Goal: Find specific page/section: Find specific page/section

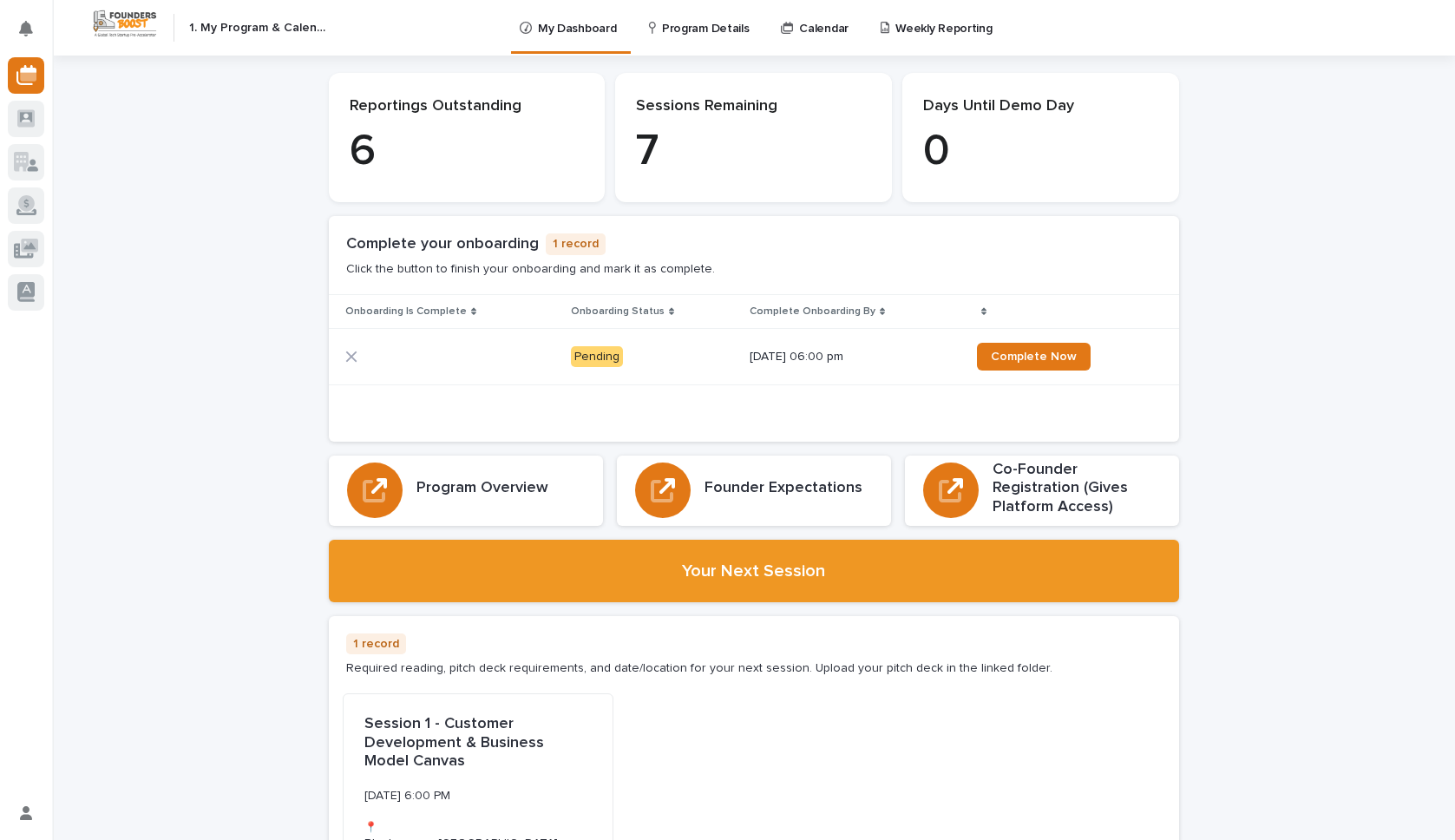
scroll to position [7, 0]
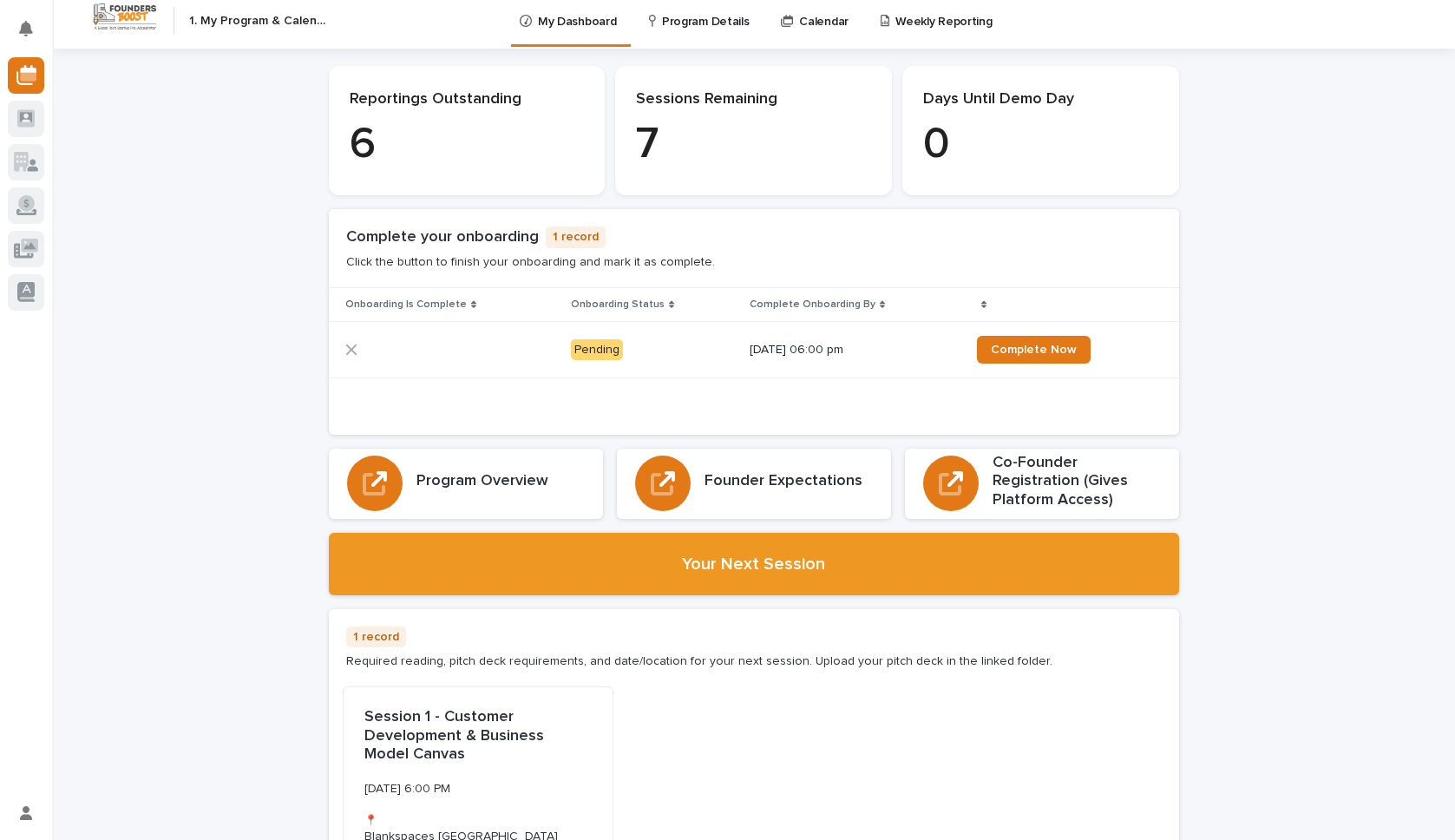
click at [669, 17] on p "Program Details" at bounding box center [705, 11] width 87 height 37
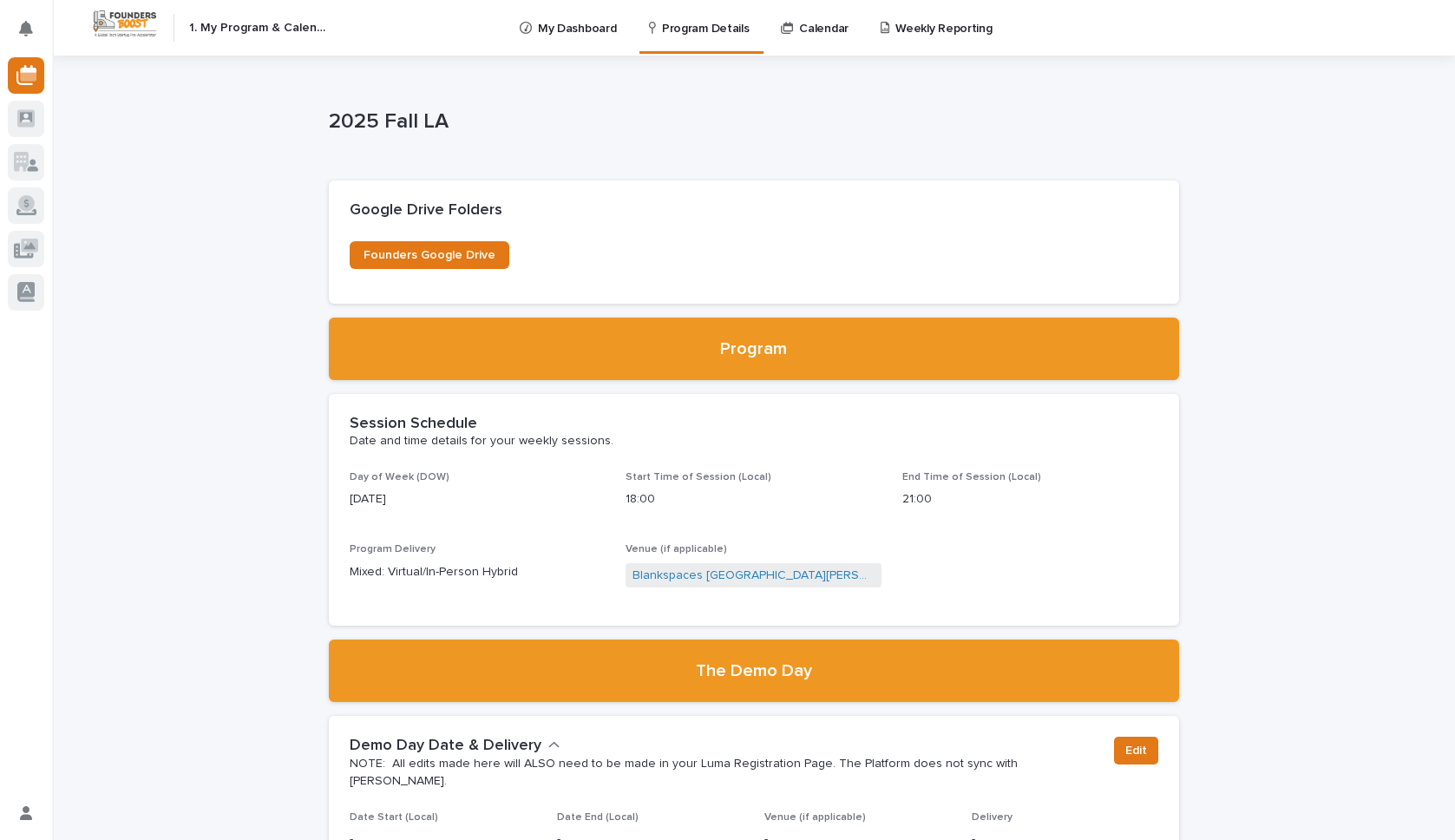
scroll to position [272, 0]
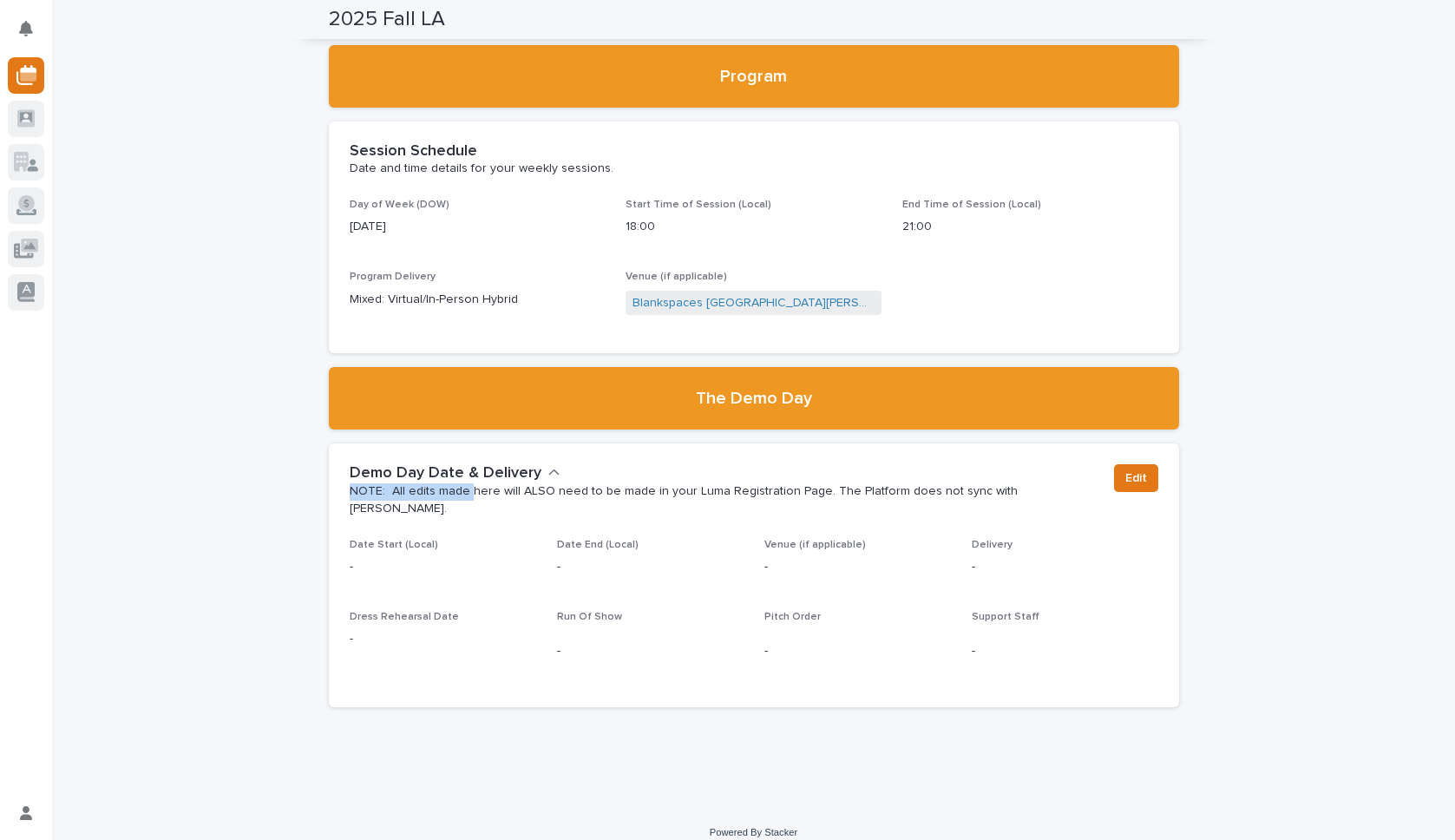
drag, startPoint x: 461, startPoint y: 485, endPoint x: 572, endPoint y: 490, distance: 111.1
click at [517, 485] on p "NOTE: All edits made here will ALSO need to be made in your Luma Registration P…" at bounding box center [725, 501] width 751 height 35
drag, startPoint x: 615, startPoint y: 488, endPoint x: 643, endPoint y: 489, distance: 28.0
click at [642, 489] on p "NOTE: All edits made here will ALSO need to be made in your Luma Registration P…" at bounding box center [725, 501] width 751 height 35
click at [645, 489] on p "NOTE: All edits made here will ALSO need to be made in your Luma Registration P…" at bounding box center [725, 501] width 751 height 35
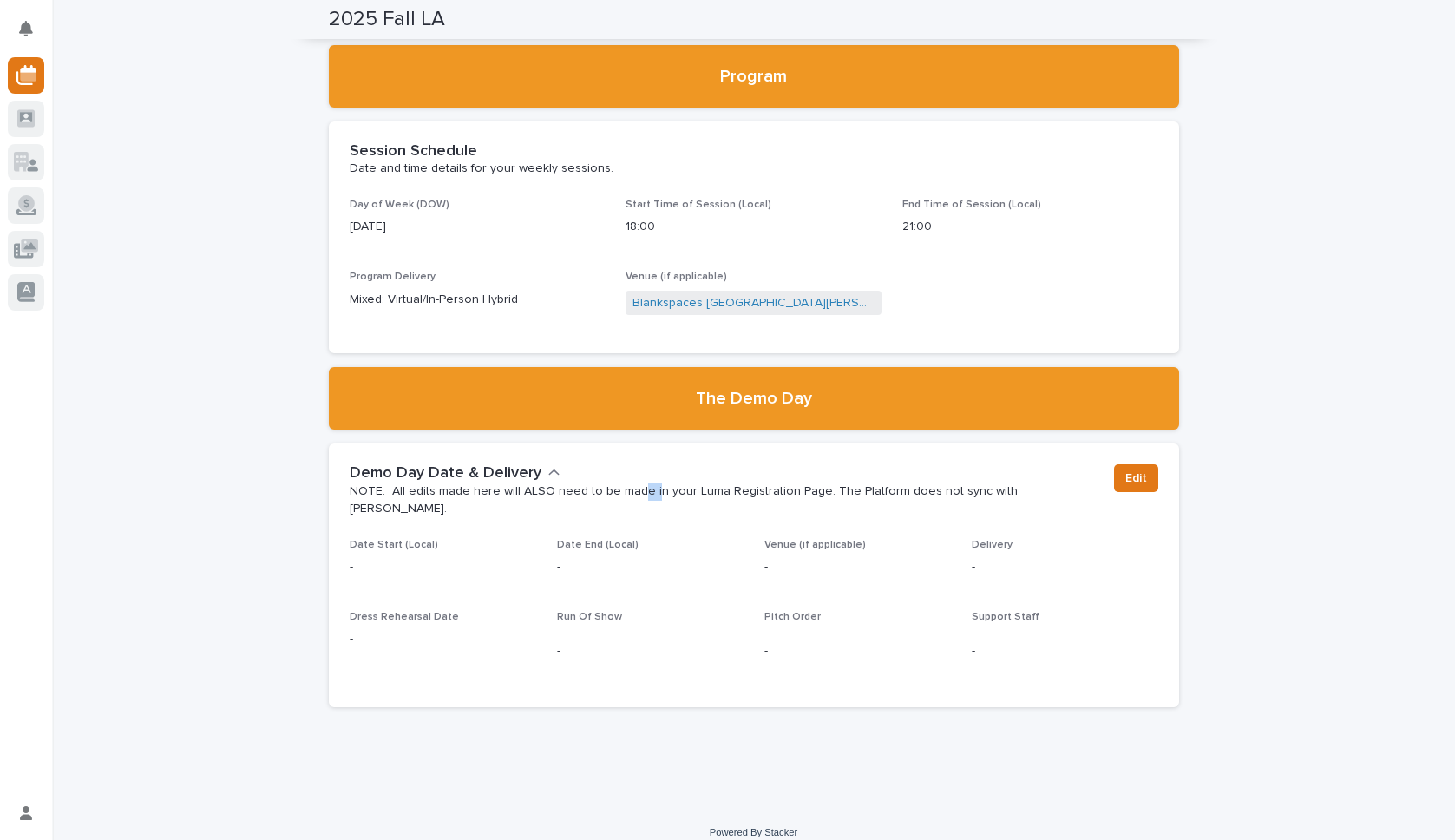
drag, startPoint x: 592, startPoint y: 489, endPoint x: 499, endPoint y: 491, distance: 93.0
click at [571, 489] on p "NOTE: All edits made here will ALSO need to be made in your Luma Registration P…" at bounding box center [725, 501] width 751 height 35
click at [498, 491] on p "NOTE: All edits made here will ALSO need to be made in your Luma Registration P…" at bounding box center [725, 501] width 751 height 35
drag, startPoint x: 579, startPoint y: 481, endPoint x: 664, endPoint y: 484, distance: 85.1
click at [625, 481] on div "Demo Day Date & Delivery NOTE: All edits made here will ALSO need to be made in…" at bounding box center [725, 490] width 751 height 53
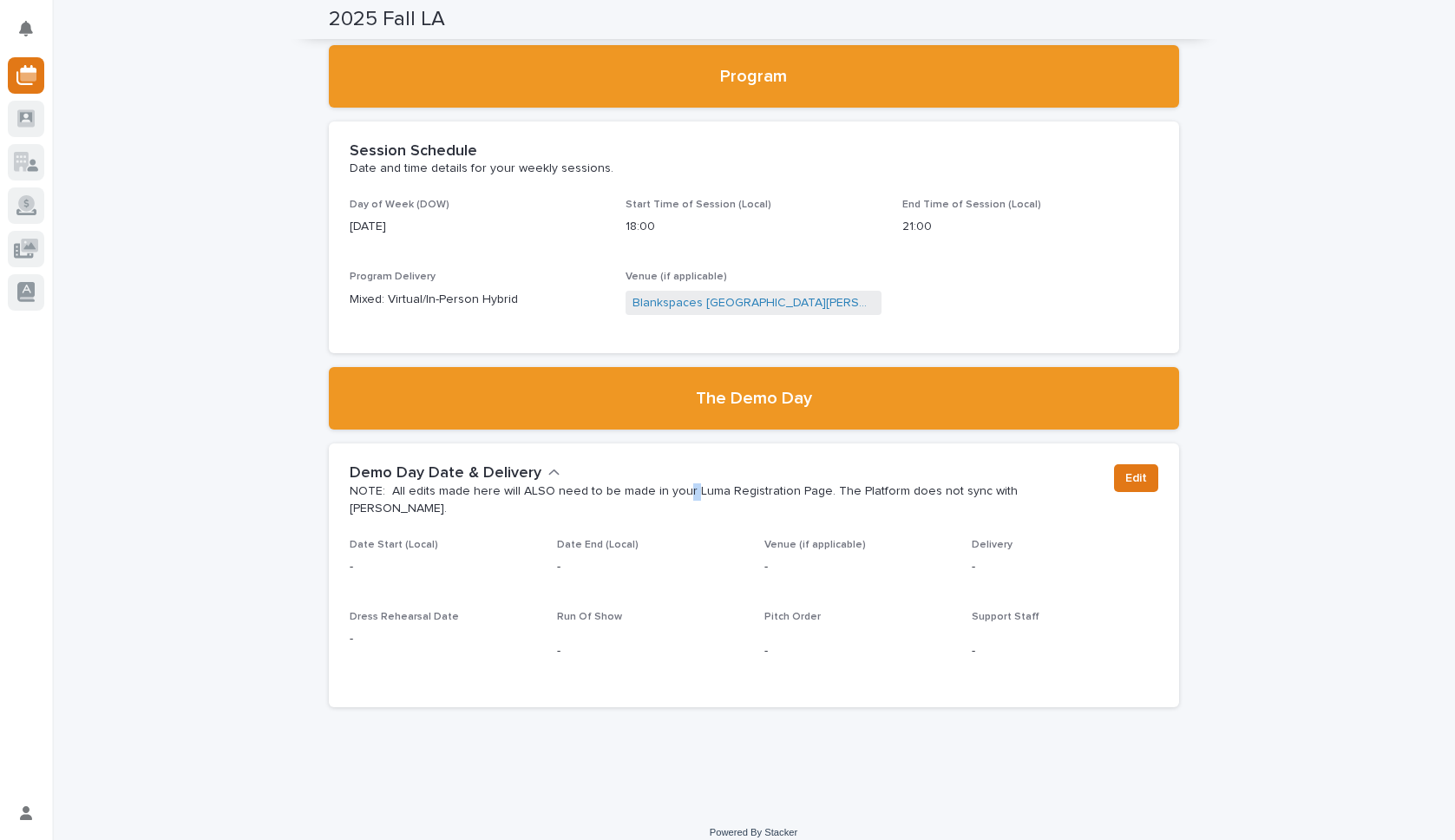
drag, startPoint x: 678, startPoint y: 484, endPoint x: 706, endPoint y: 483, distance: 28.0
click at [688, 483] on p "NOTE: All edits made here will ALSO need to be made in your Luma Registration P…" at bounding box center [725, 501] width 751 height 35
click at [751, 481] on div "Demo Day Date & Delivery NOTE: All edits made here will ALSO need to be made in…" at bounding box center [725, 490] width 751 height 53
click at [853, 488] on p "NOTE: All edits made here will ALSO need to be made in your Luma Registration P…" at bounding box center [725, 501] width 751 height 35
click at [937, 493] on p "NOTE: All edits made here will ALSO need to be made in your Luma Registration P…" at bounding box center [725, 501] width 751 height 35
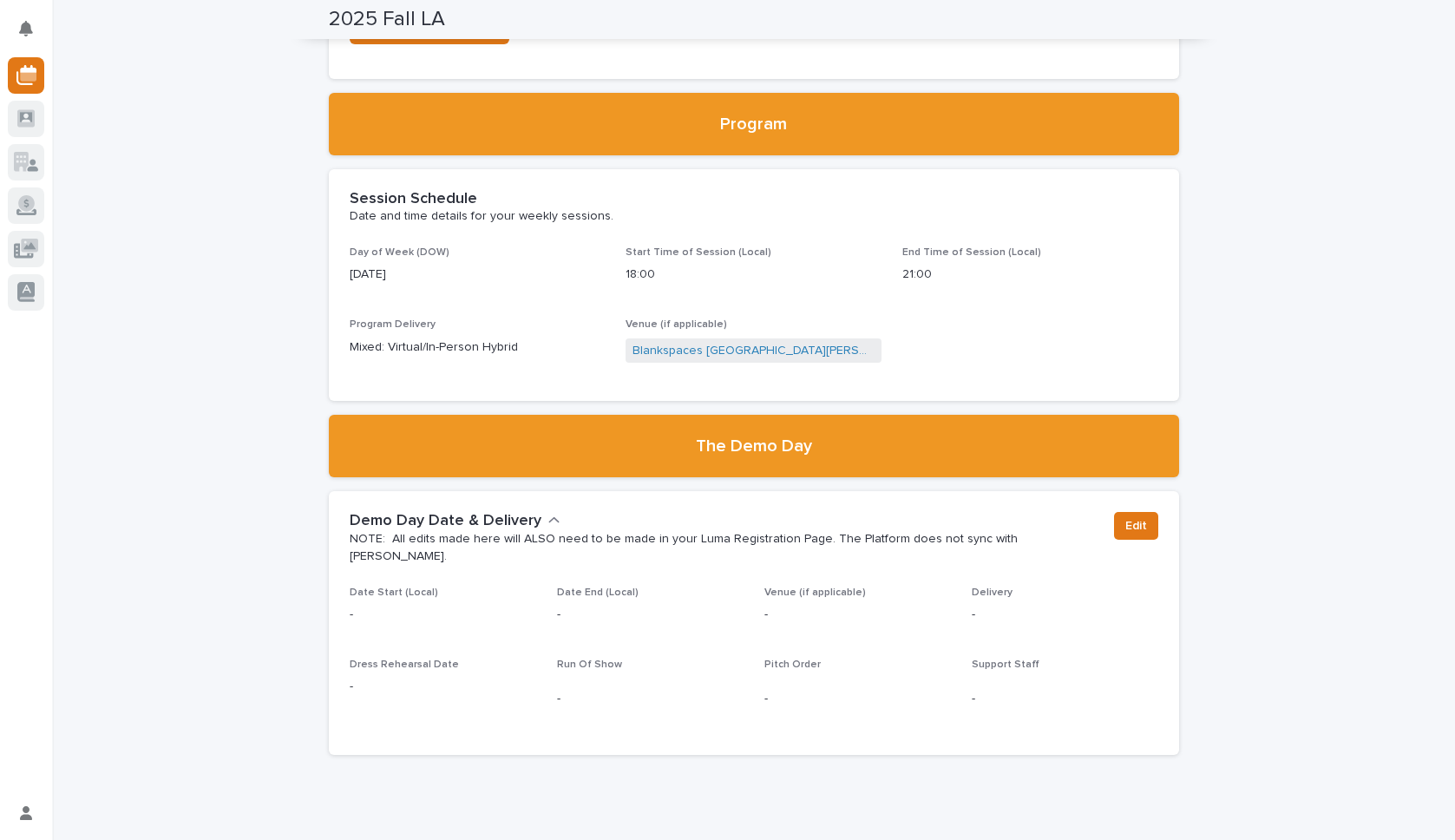
scroll to position [0, 0]
